Goal: Check status: Check status

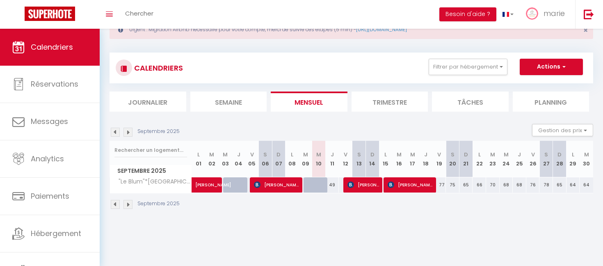
scroll to position [22, 0]
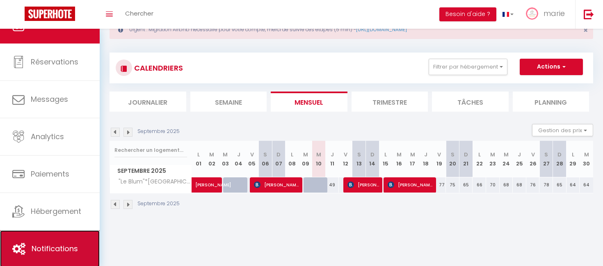
click at [42, 235] on link "Notifications" at bounding box center [50, 248] width 100 height 37
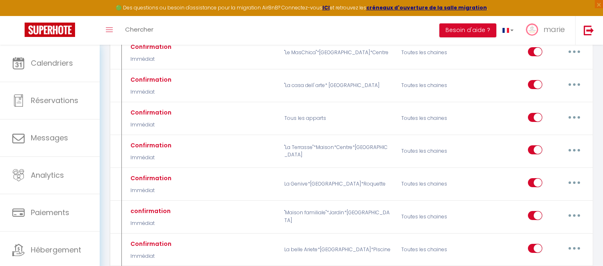
scroll to position [425, 0]
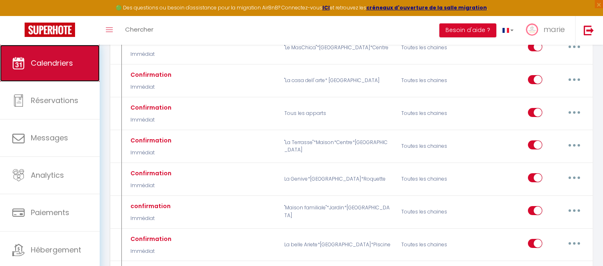
click at [62, 69] on link "Calendriers" at bounding box center [50, 63] width 100 height 37
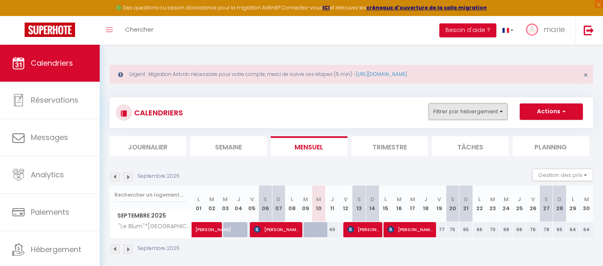
click at [471, 103] on button "Filtrer par hébergement" at bounding box center [468, 111] width 79 height 16
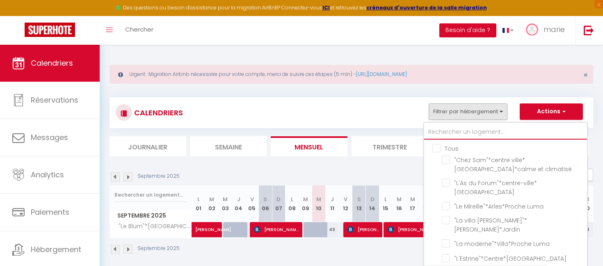
click at [443, 132] on input "text" at bounding box center [505, 132] width 163 height 15
type input "p"
checkbox input "false"
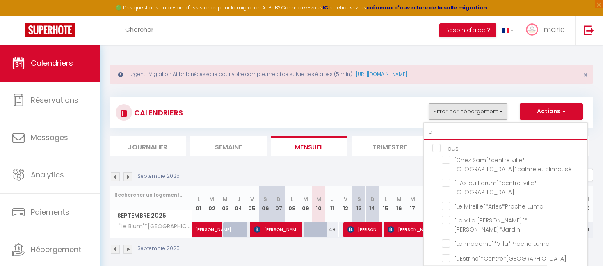
checkbox input "false"
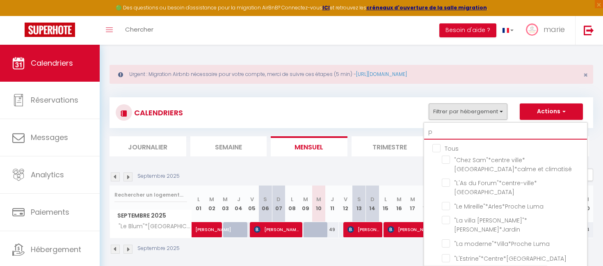
checkbox input "false"
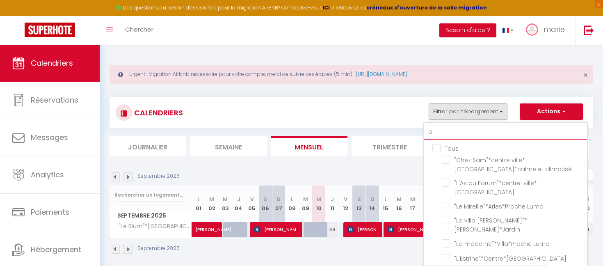
checkbox input "false"
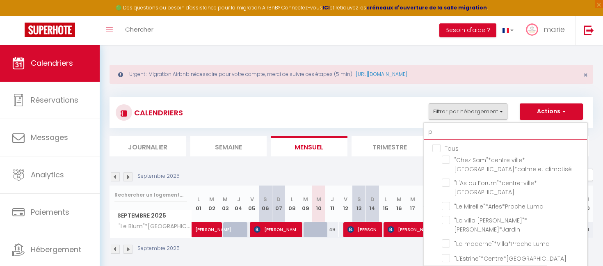
checkbox input "false"
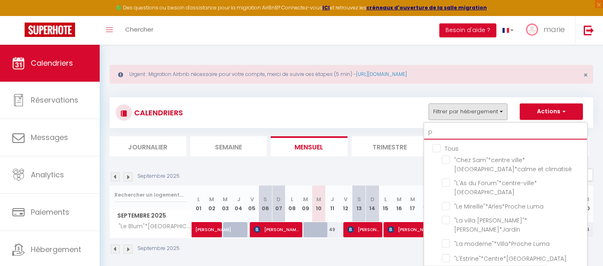
checkbox input "false"
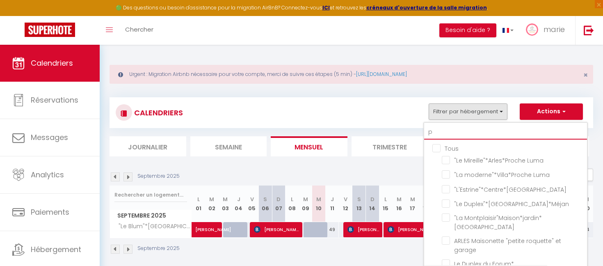
type input "pe"
checkbox input "false"
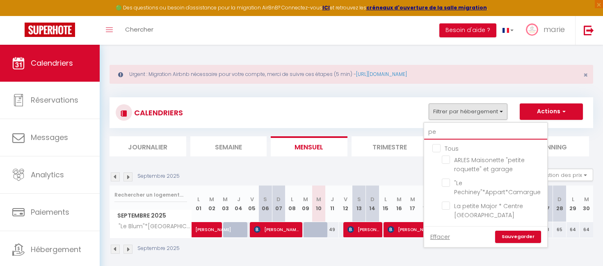
type input "pet"
checkbox input "false"
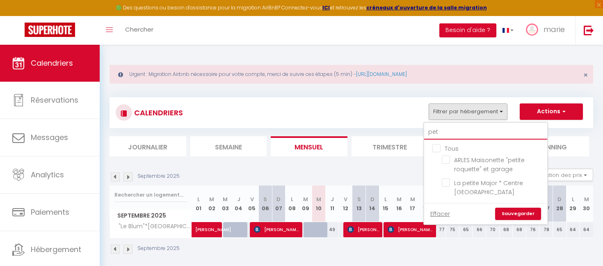
type input "peti"
checkbox input "false"
type input "petit"
checkbox input "false"
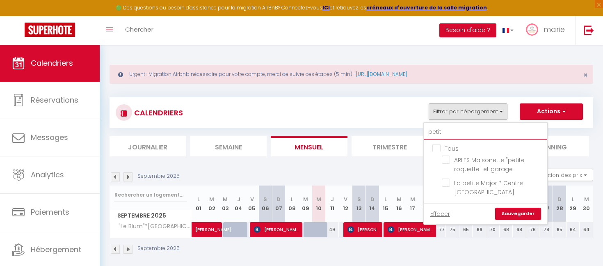
checkbox input "false"
type input "petite"
checkbox input "false"
type input "petite"
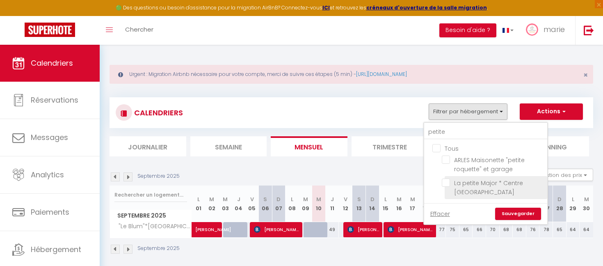
click at [451, 180] on input "La petite Major * Centre [GEOGRAPHIC_DATA]" at bounding box center [493, 182] width 103 height 8
checkbox input "true"
checkbox input "false"
click at [517, 210] on link "Sauvegarder" at bounding box center [518, 214] width 46 height 12
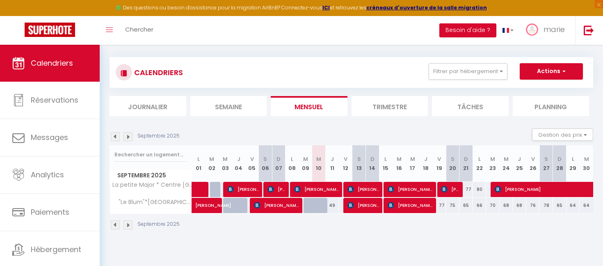
scroll to position [41, 0]
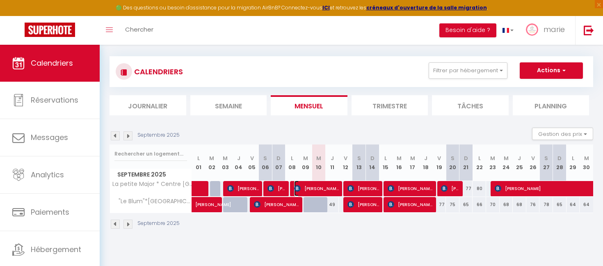
click at [314, 185] on span "[PERSON_NAME]" at bounding box center [316, 189] width 45 height 16
select select "OK"
select select "KO"
select select "0"
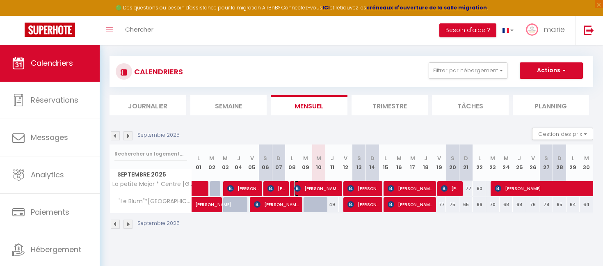
select select "1"
select select
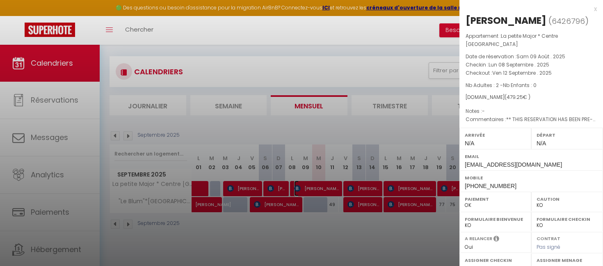
select select "34988"
